Goal: Find specific page/section: Find specific page/section

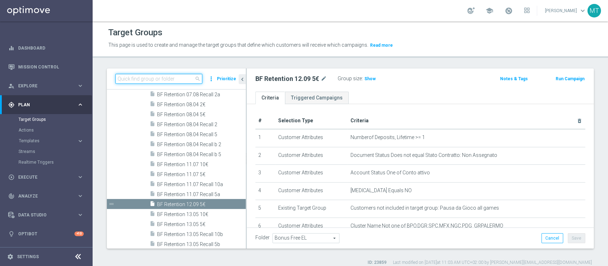
click at [170, 81] on input at bounding box center [158, 79] width 87 height 10
